Goal: Ask a question: Seek information or help from site administrators or community

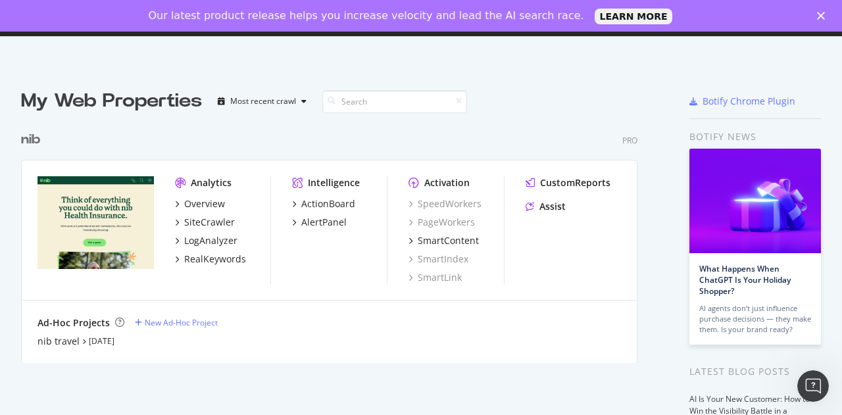
click at [111, 172] on div "Analytics Overview SiteCrawler LogAnalyzer RealKeywords Intelligence ActionBoar…" at bounding box center [329, 230] width 615 height 140
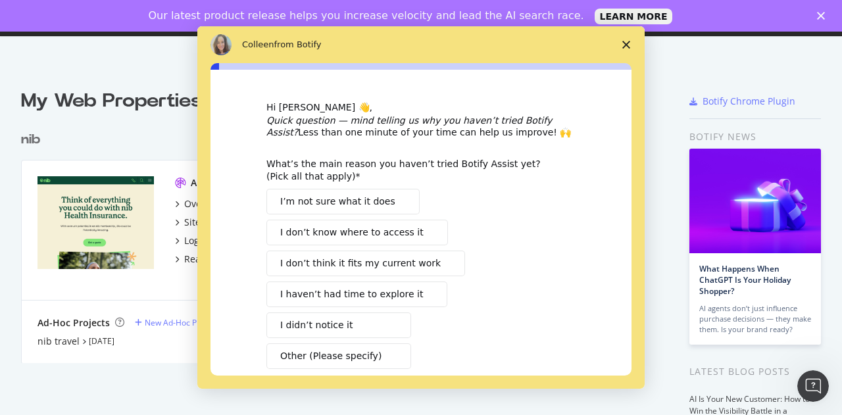
click at [109, 205] on div "Intercom messenger" at bounding box center [421, 207] width 842 height 415
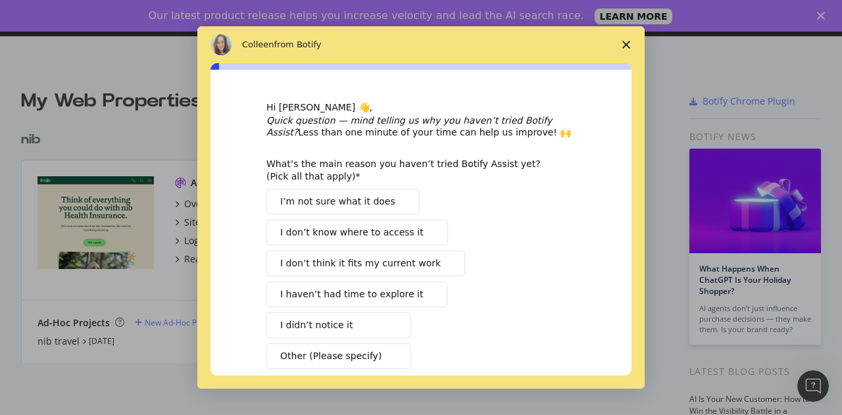
click at [626, 44] on polygon "Close survey" at bounding box center [626, 45] width 8 height 8
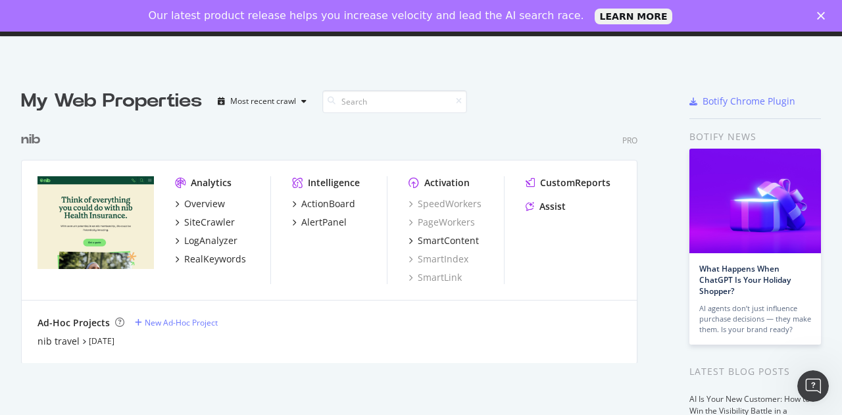
click at [820, 16] on polygon "Close" at bounding box center [821, 16] width 8 height 8
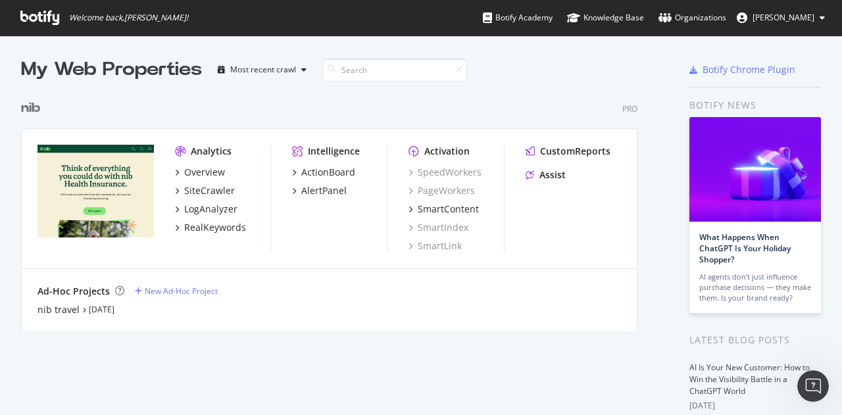
click at [37, 211] on img "grid" at bounding box center [95, 191] width 116 height 93
click at [99, 174] on img "grid" at bounding box center [95, 191] width 116 height 93
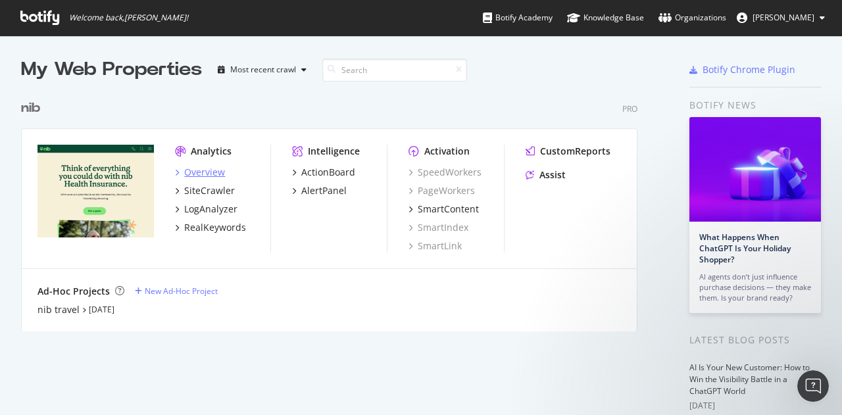
click at [211, 169] on div "Overview" at bounding box center [204, 172] width 41 height 13
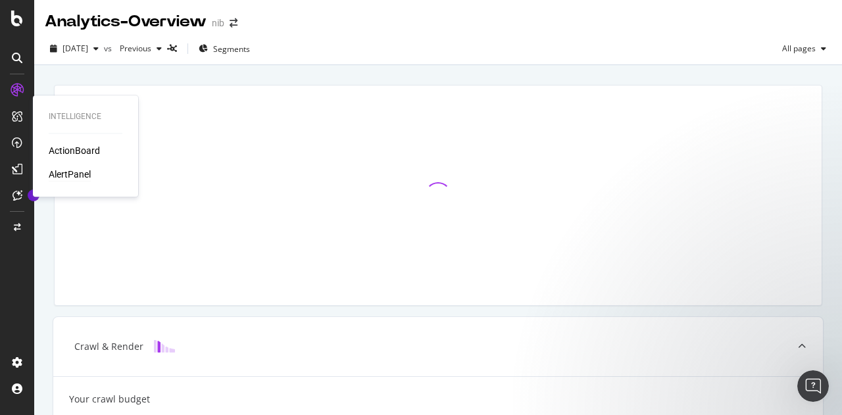
click at [69, 174] on div "AlertPanel" at bounding box center [70, 174] width 42 height 13
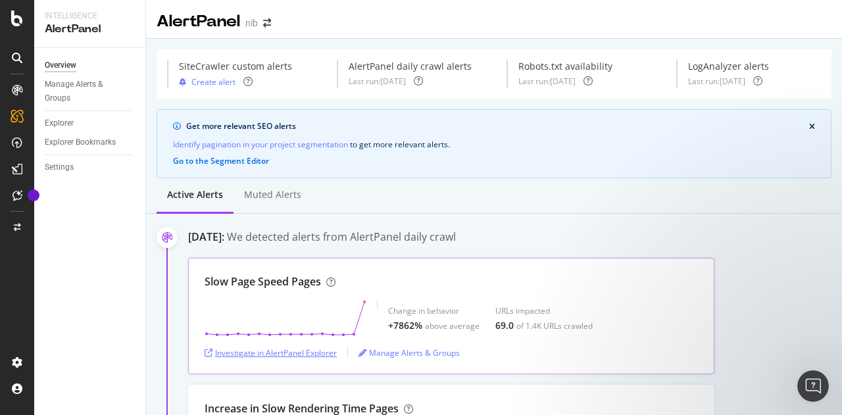
click at [297, 354] on div "Investigate in AlertPanel Explorer" at bounding box center [271, 352] width 132 height 11
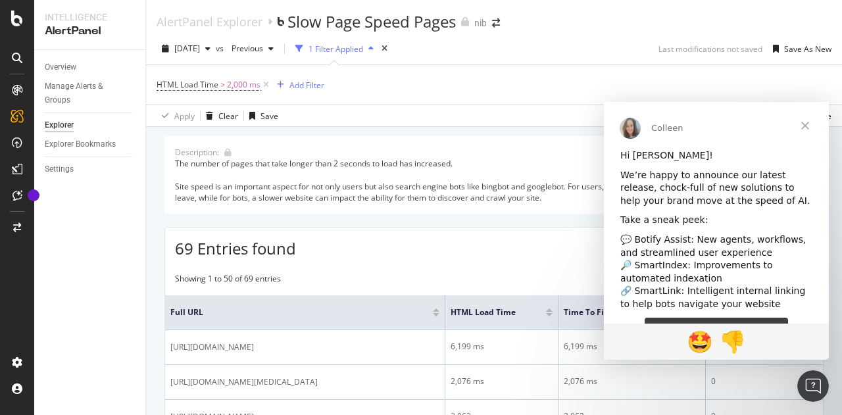
click at [810, 128] on span "Close" at bounding box center [804, 125] width 47 height 47
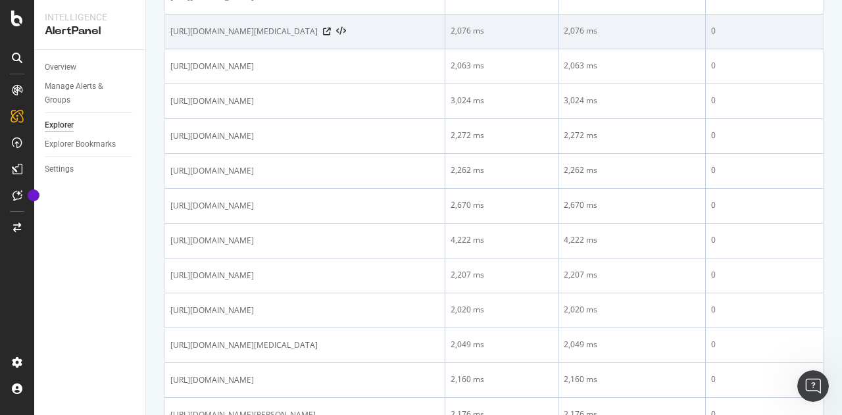
scroll to position [263, 0]
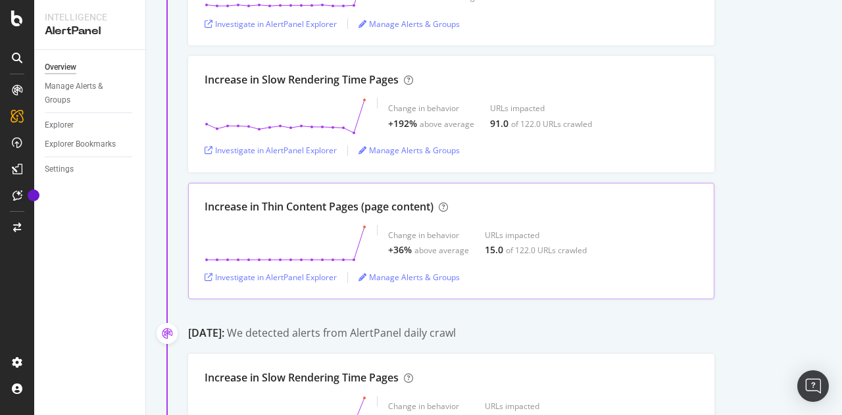
scroll to position [658, 0]
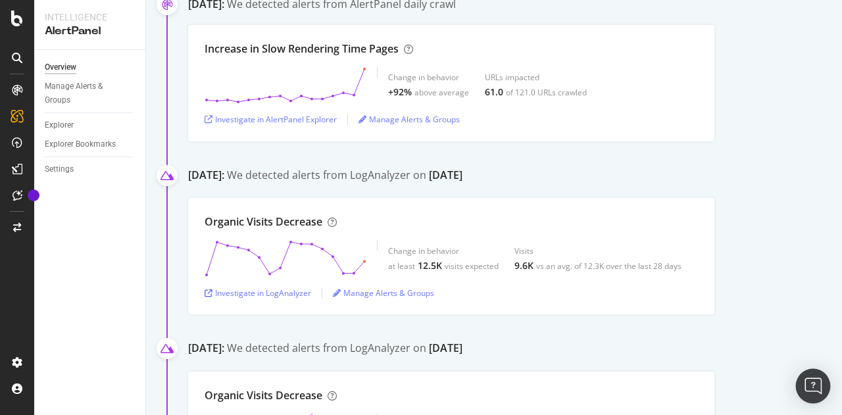
click at [802, 381] on div "Open Intercom Messenger" at bounding box center [813, 386] width 35 height 35
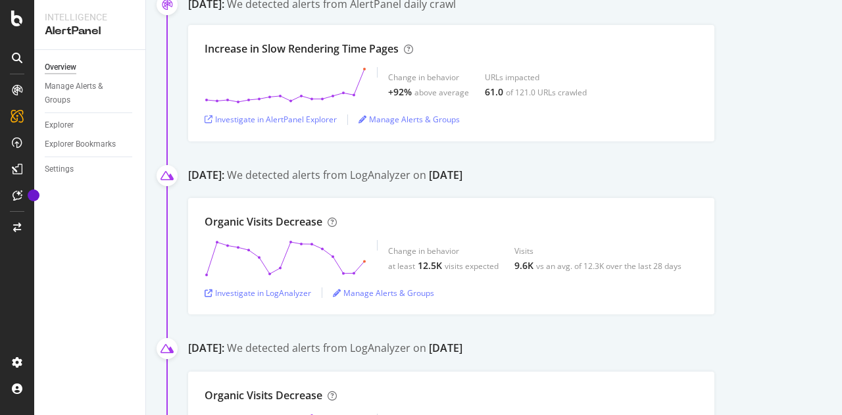
type textarea "what could be the reason for these issues?"
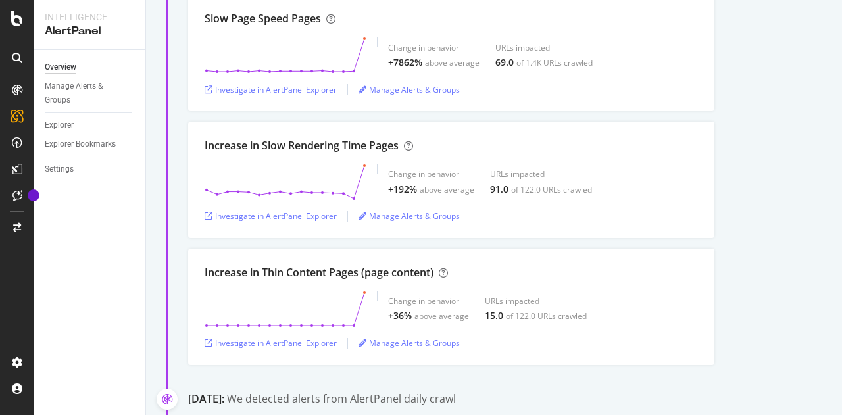
scroll to position [2, 0]
